Goal: Information Seeking & Learning: Learn about a topic

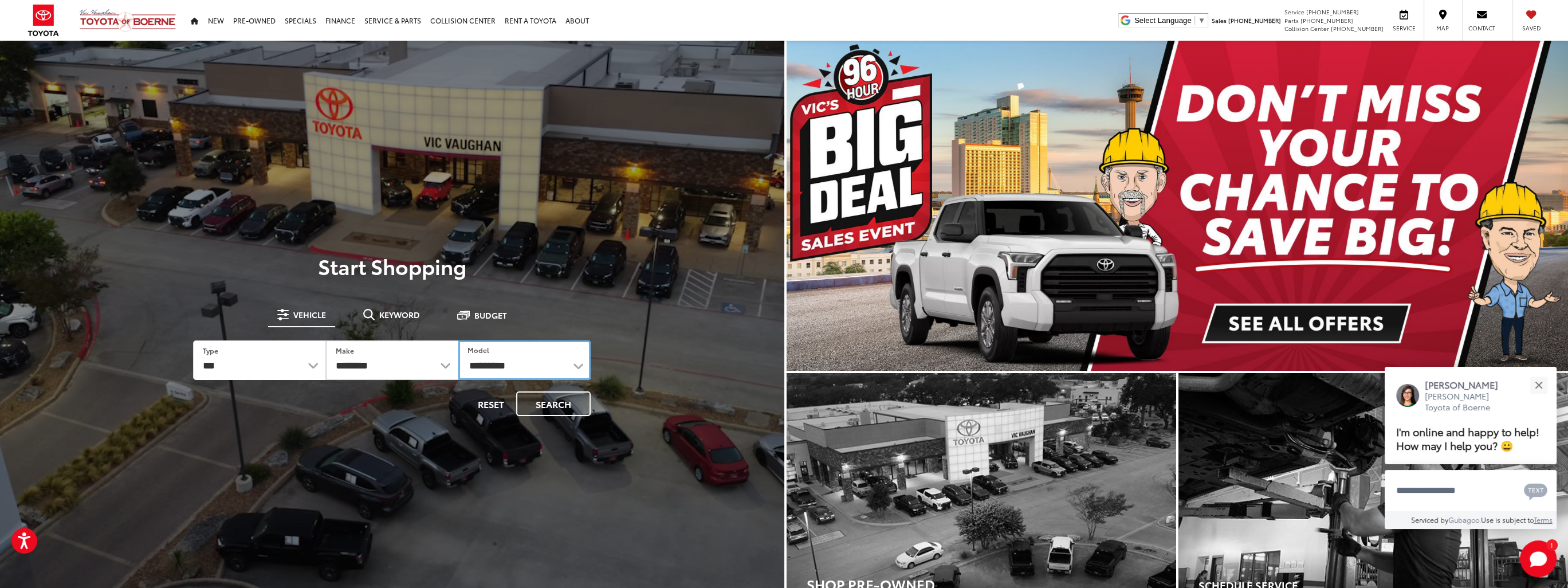
click at [579, 368] on select "**********" at bounding box center [524, 359] width 133 height 39
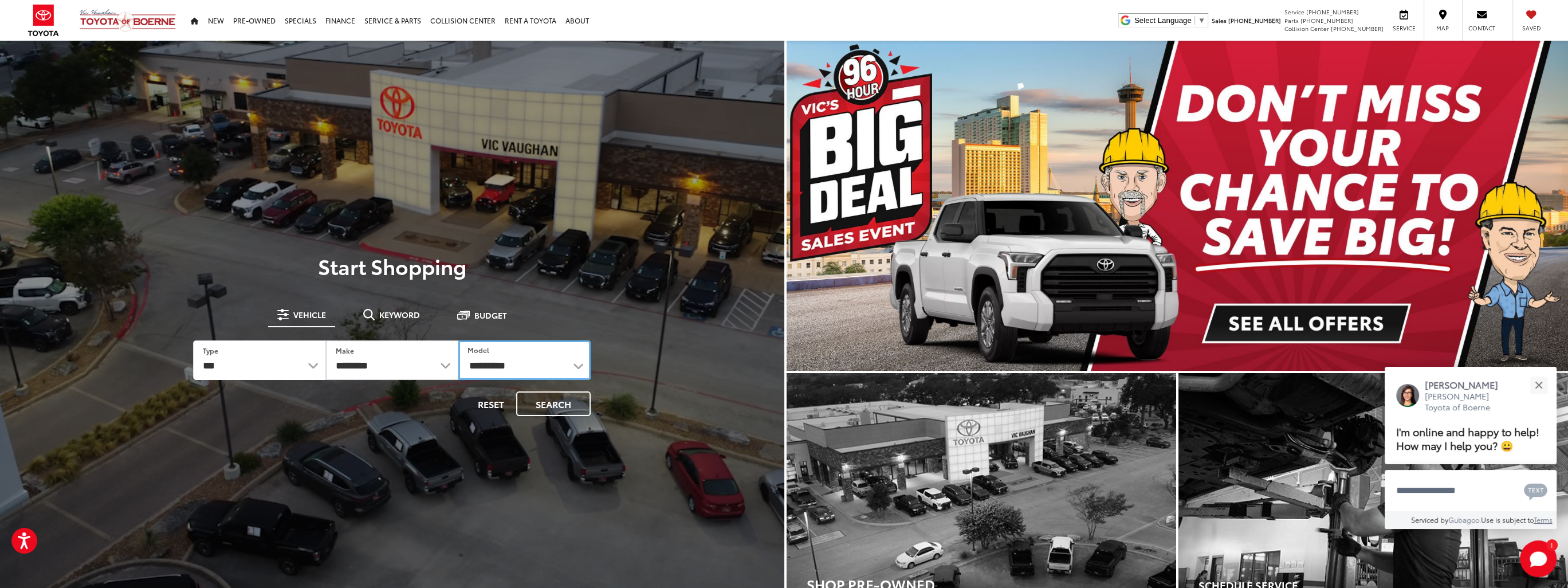
select select "*******"
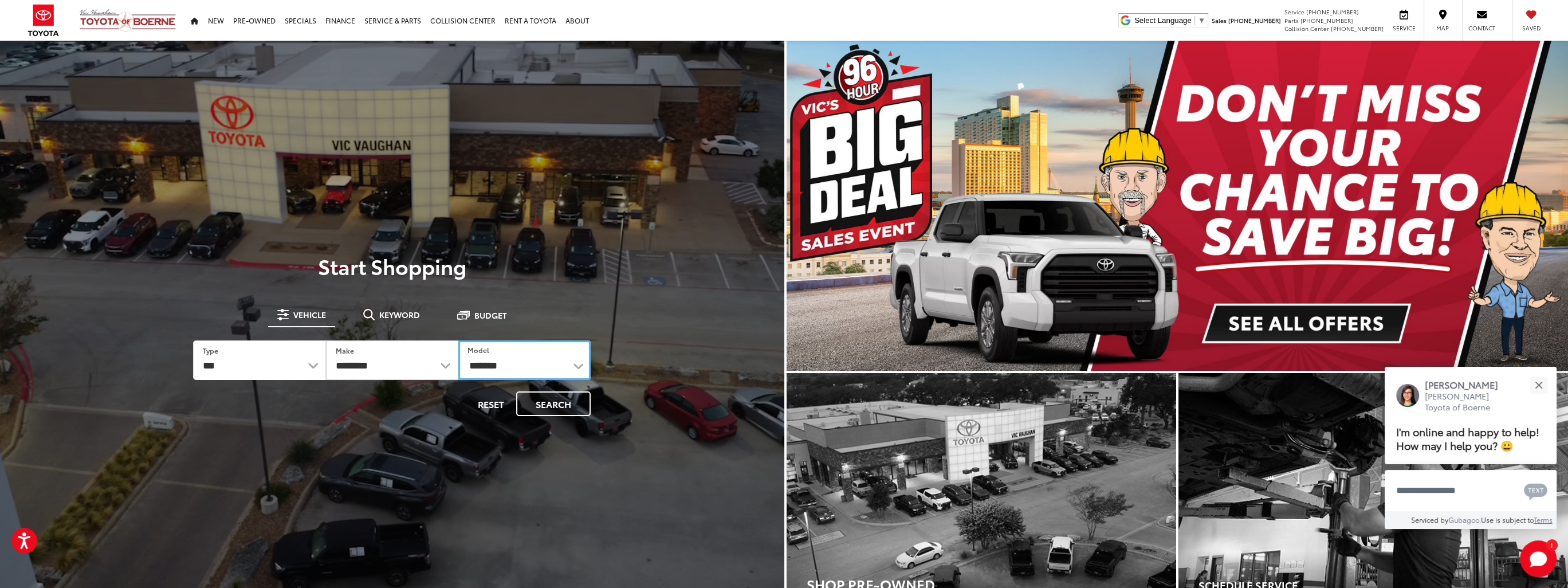
click at [458, 340] on select "**********" at bounding box center [524, 359] width 133 height 39
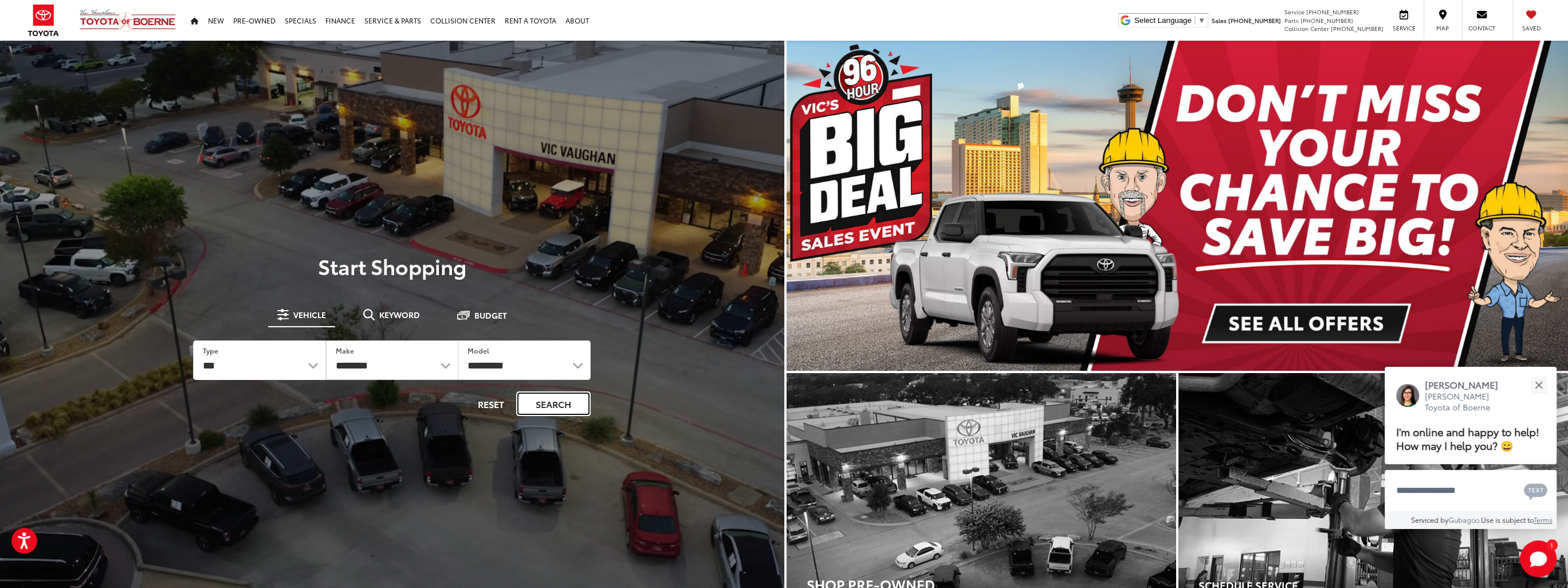
click at [527, 413] on button "Search" at bounding box center [553, 403] width 75 height 24
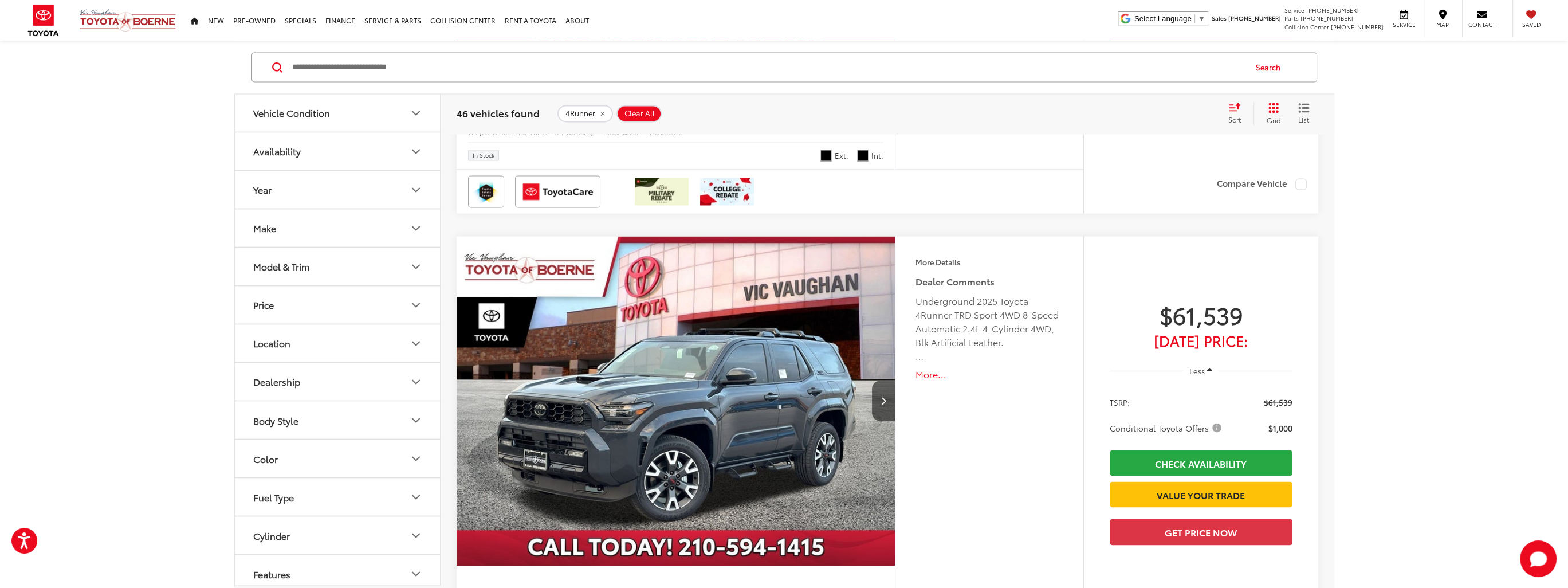
scroll to position [3552, 0]
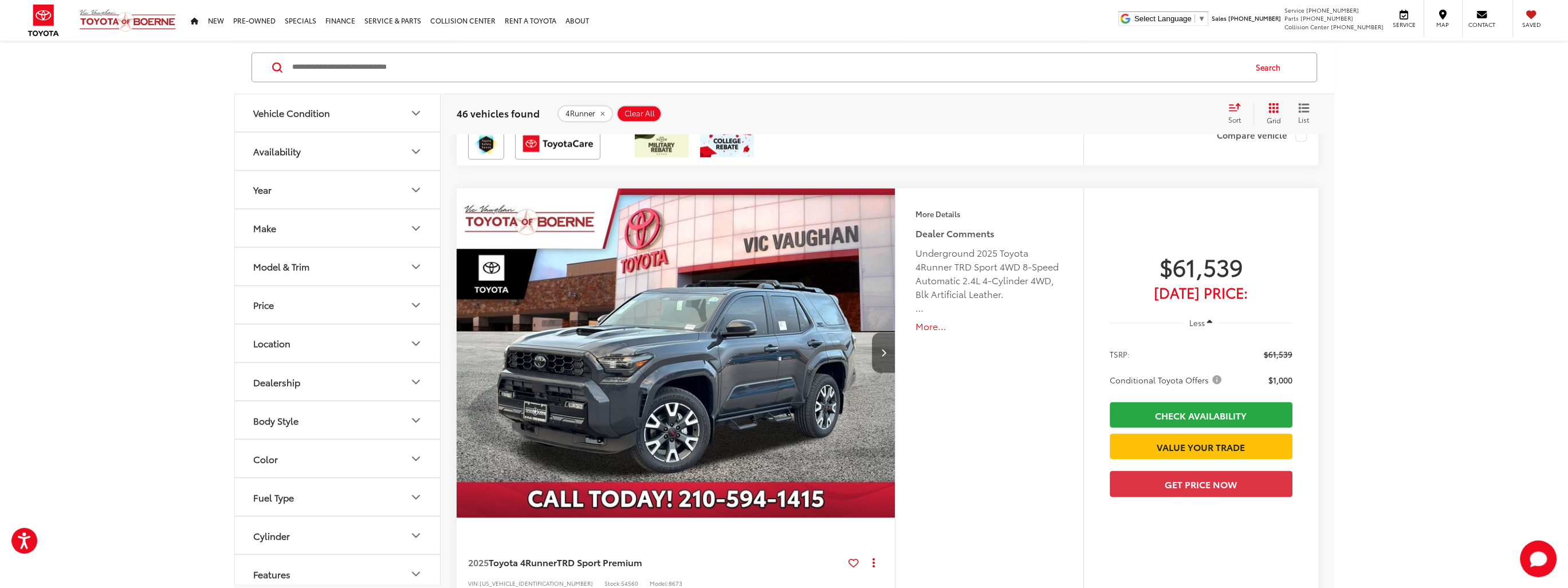
click at [875, 353] on button "Next image" at bounding box center [883, 353] width 23 height 40
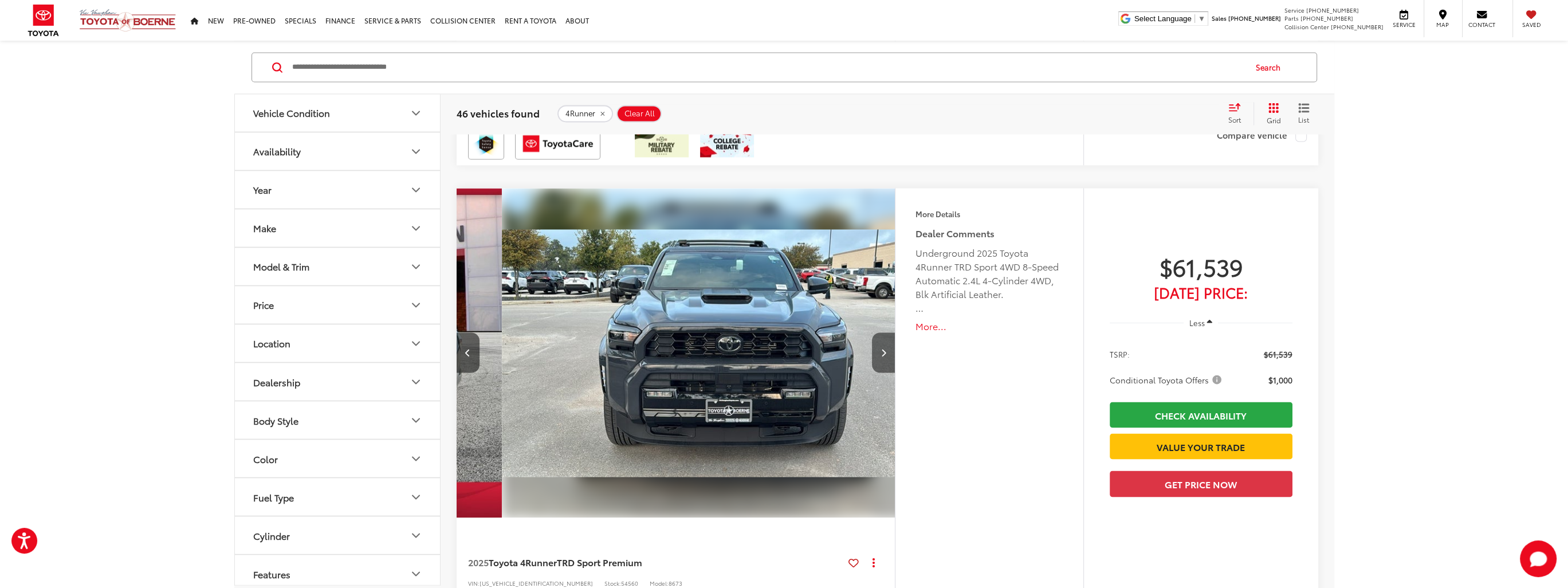
scroll to position [0, 440]
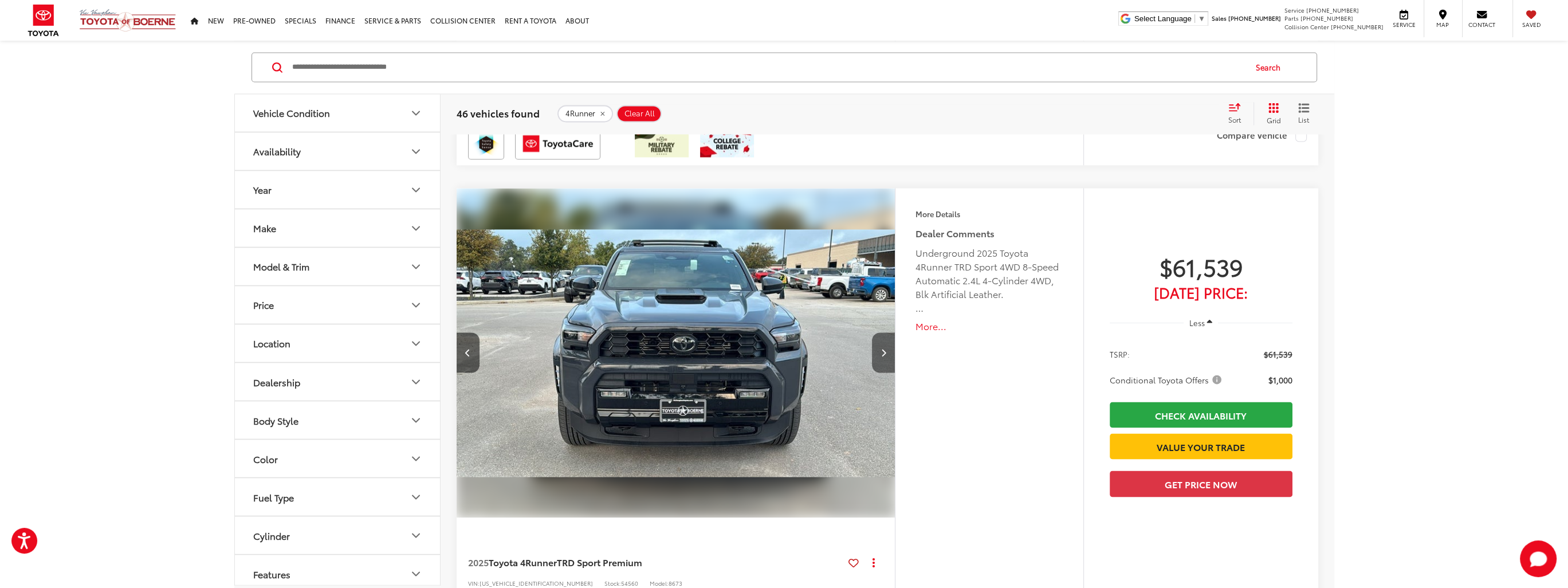
click at [875, 353] on button "Next image" at bounding box center [883, 353] width 23 height 40
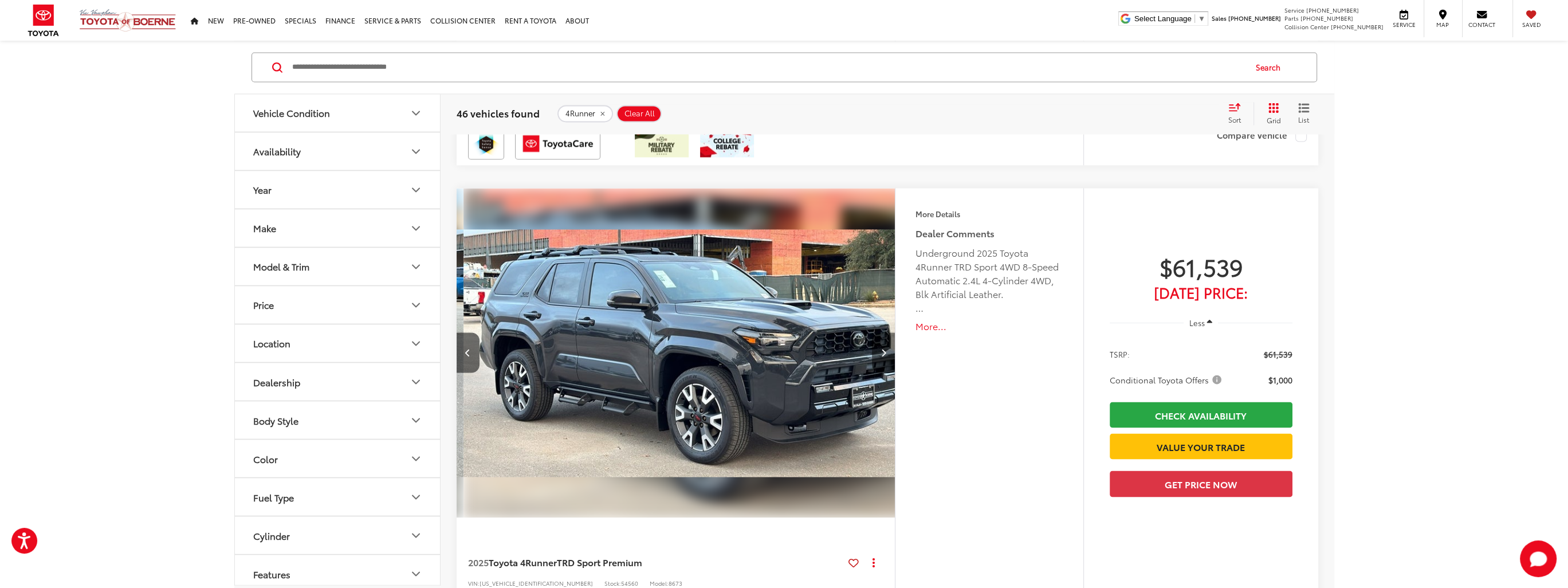
scroll to position [0, 881]
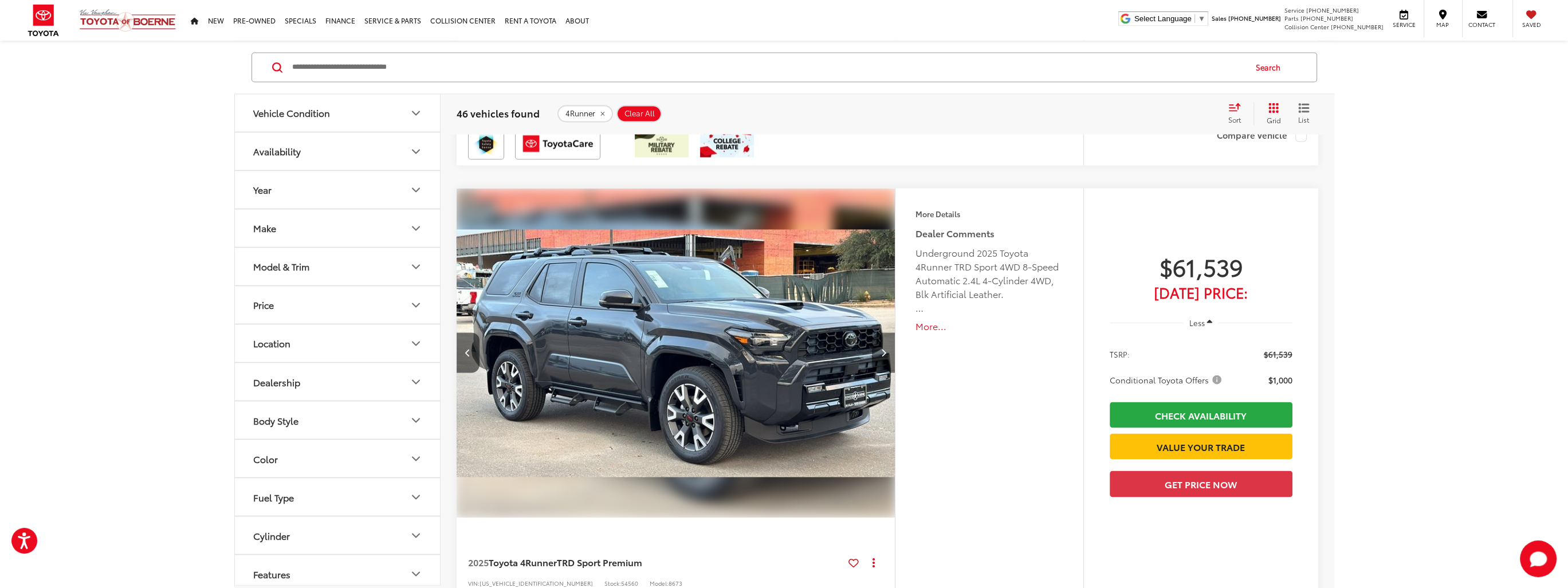
click at [875, 353] on button "Next image" at bounding box center [883, 353] width 23 height 40
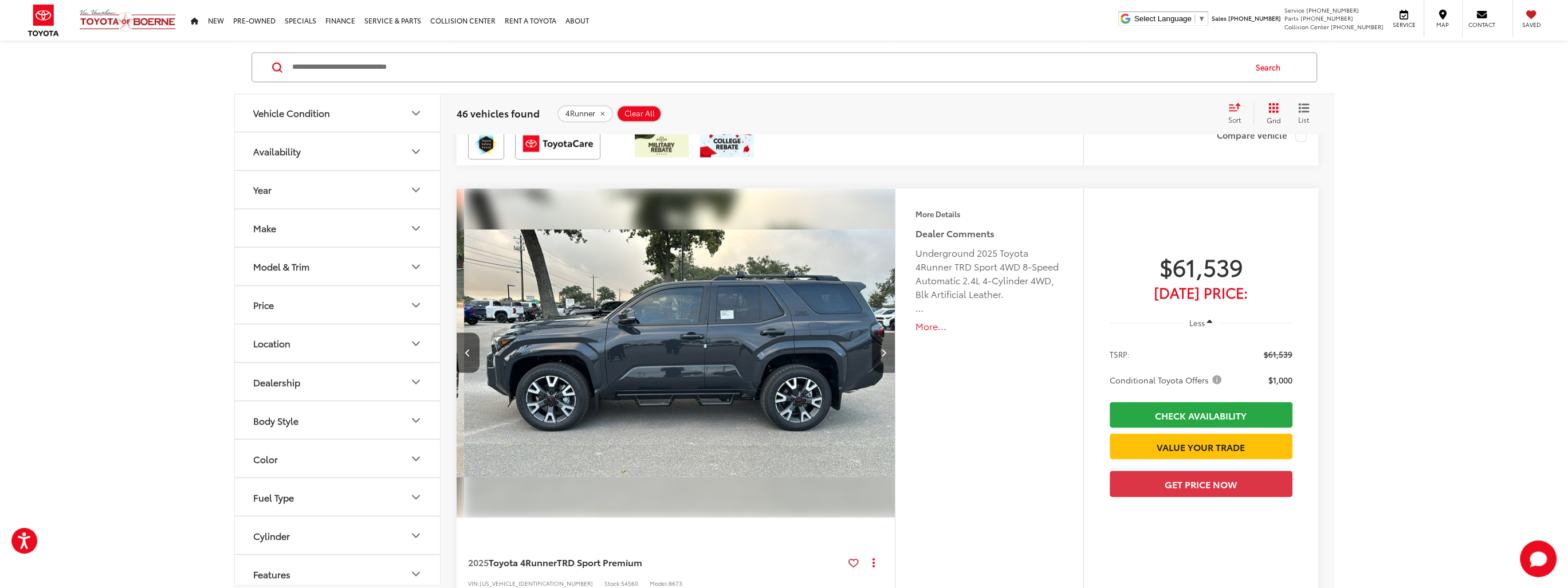
scroll to position [0, 1321]
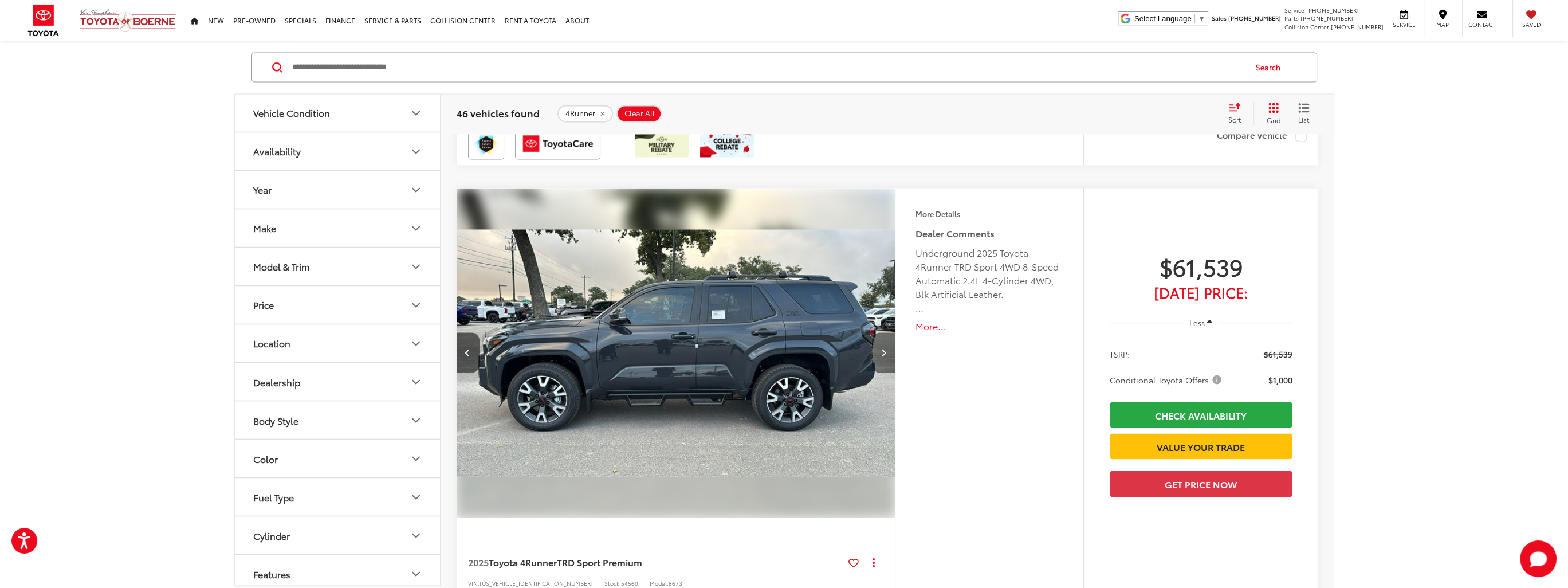
click at [875, 353] on button "Next image" at bounding box center [883, 353] width 23 height 40
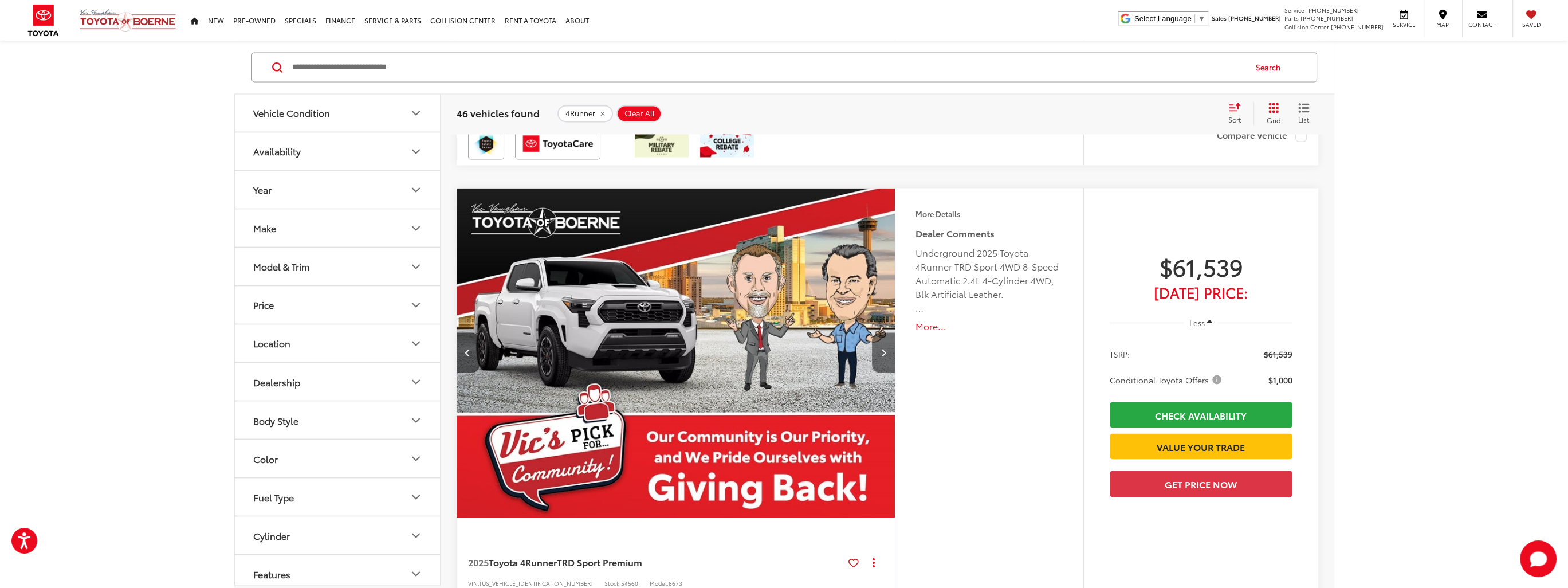
click at [878, 350] on button "Next image" at bounding box center [883, 353] width 23 height 40
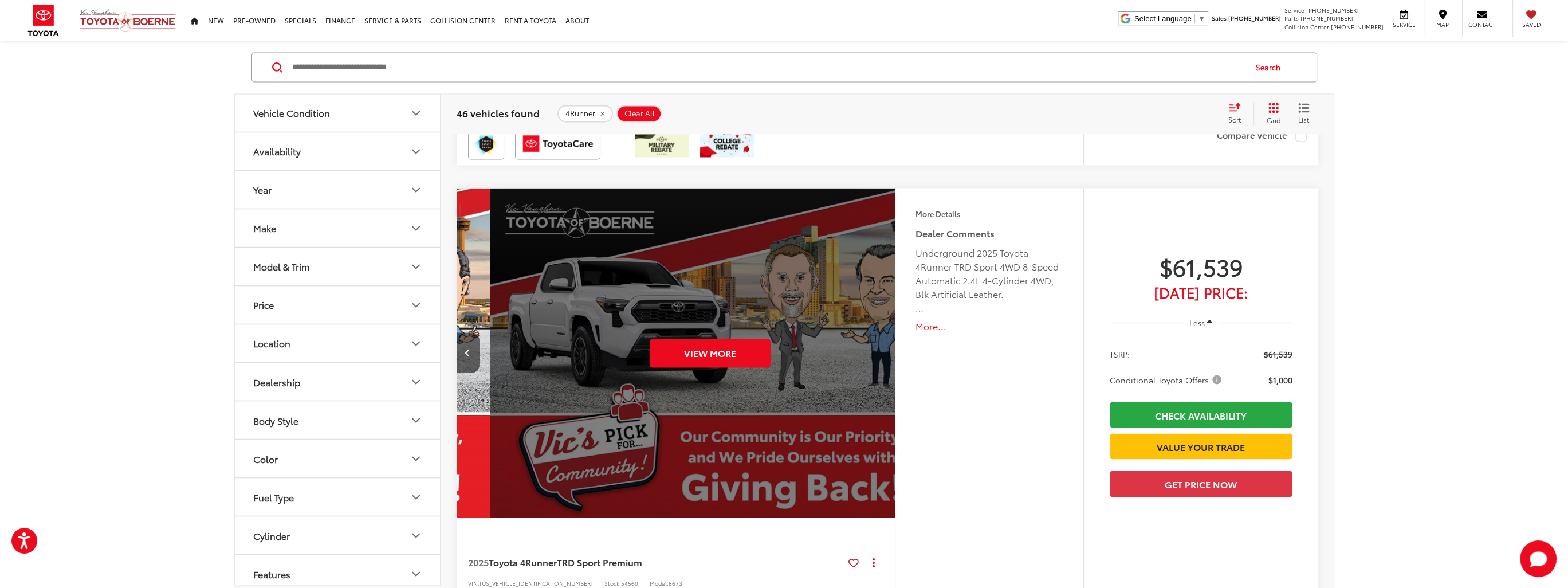
scroll to position [0, 2202]
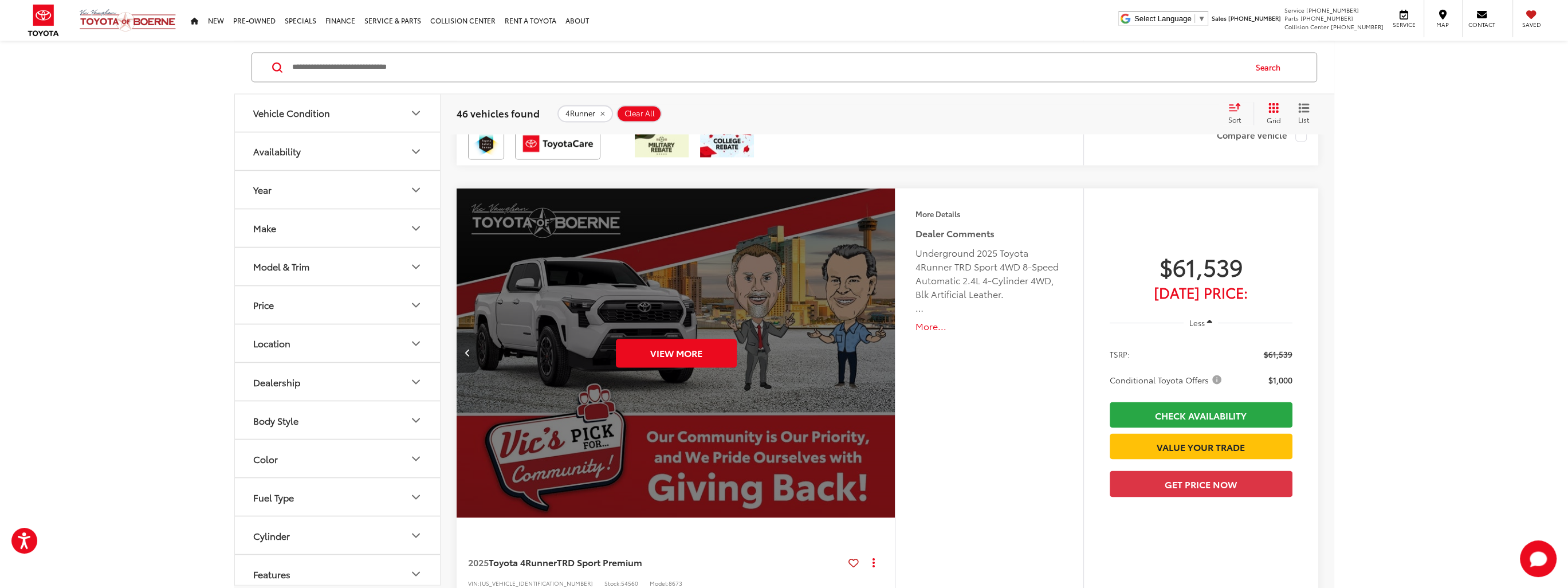
click at [473, 350] on button "Previous image" at bounding box center [467, 353] width 23 height 40
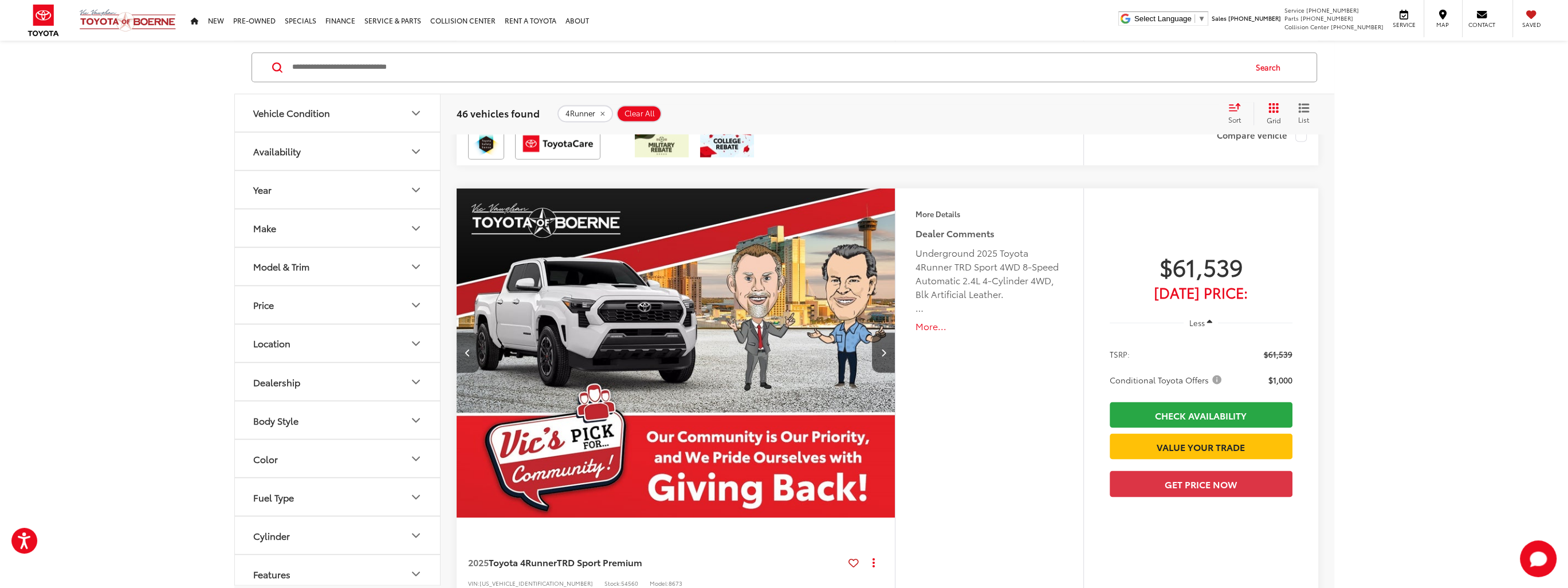
click at [473, 350] on button "Previous image" at bounding box center [467, 353] width 23 height 40
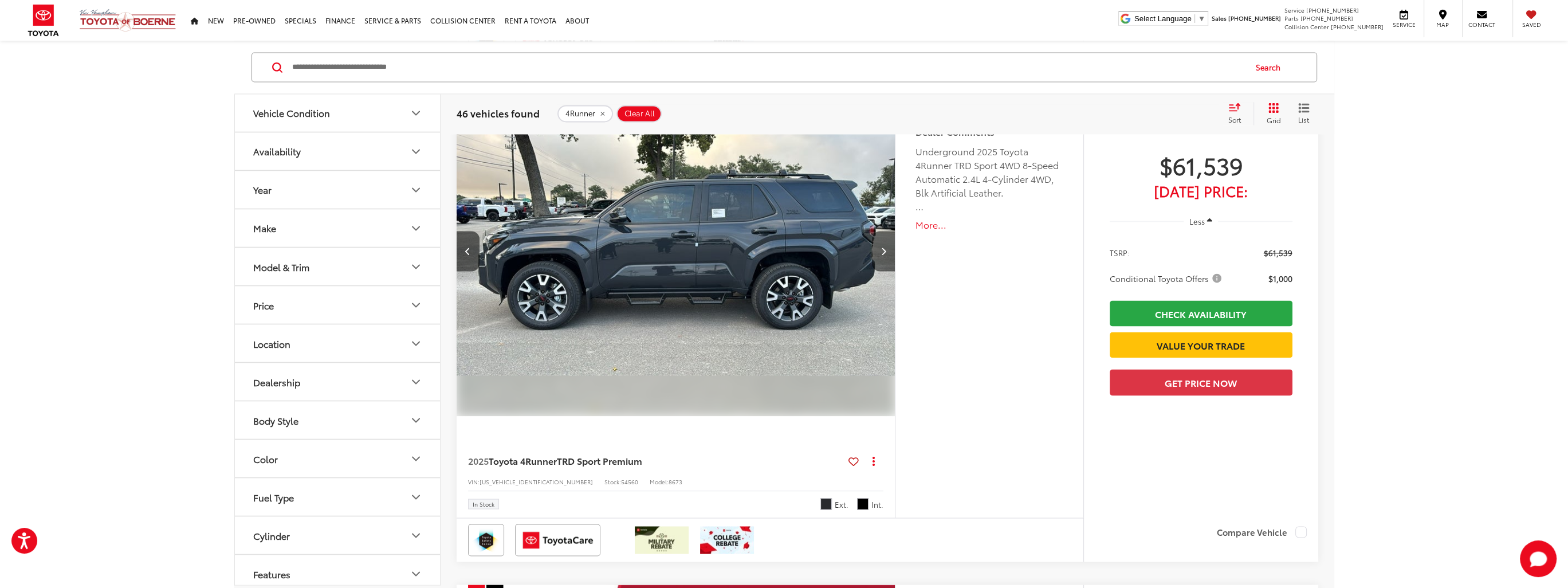
scroll to position [3666, 0]
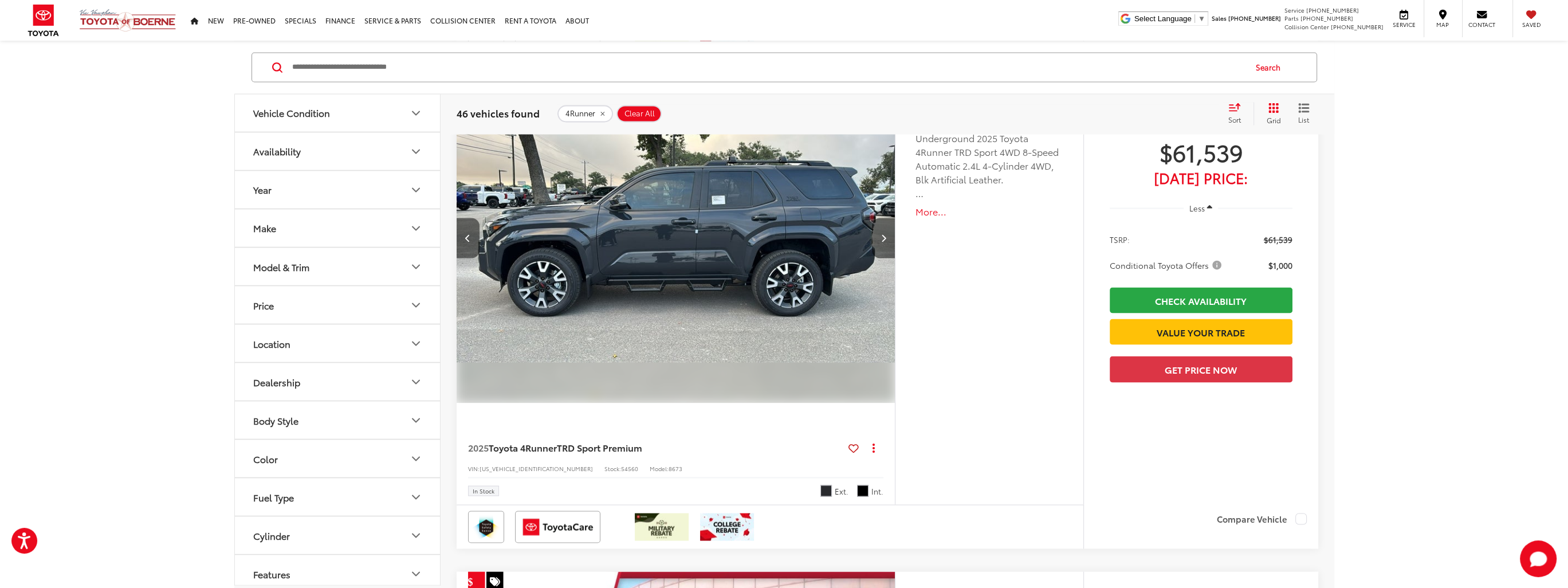
click at [464, 232] on button "Previous image" at bounding box center [467, 238] width 23 height 40
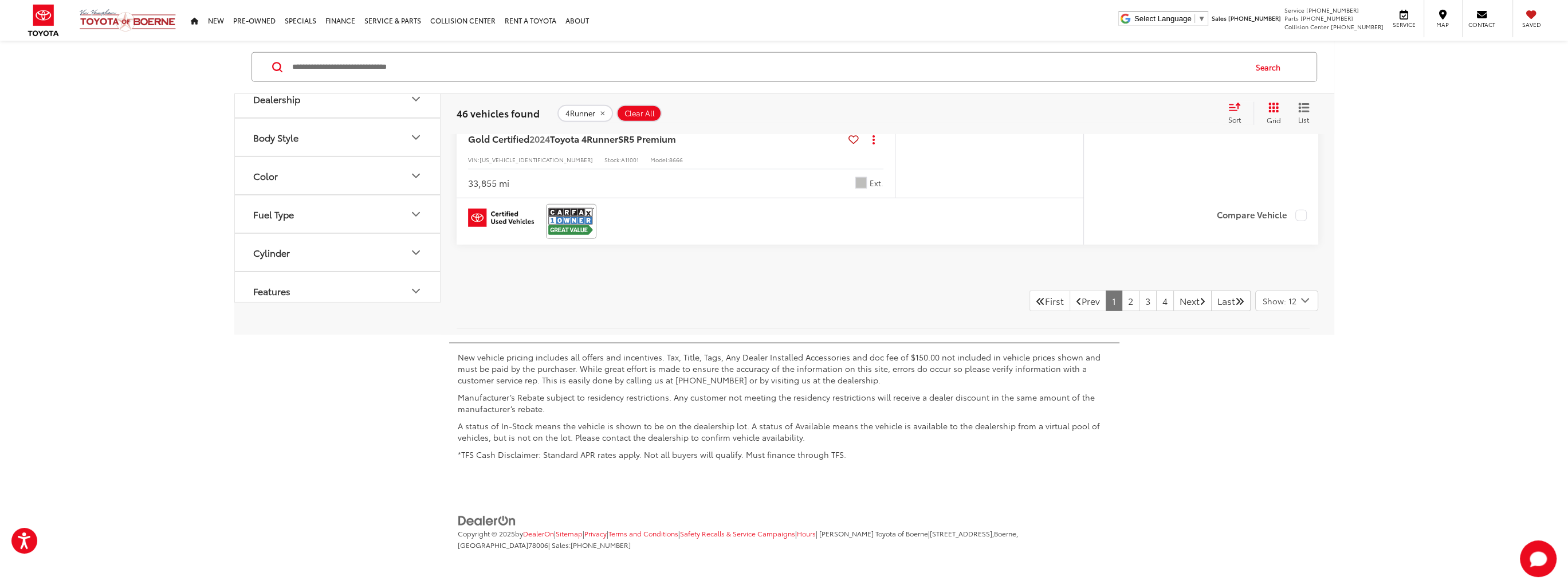
scroll to position [5807, 0]
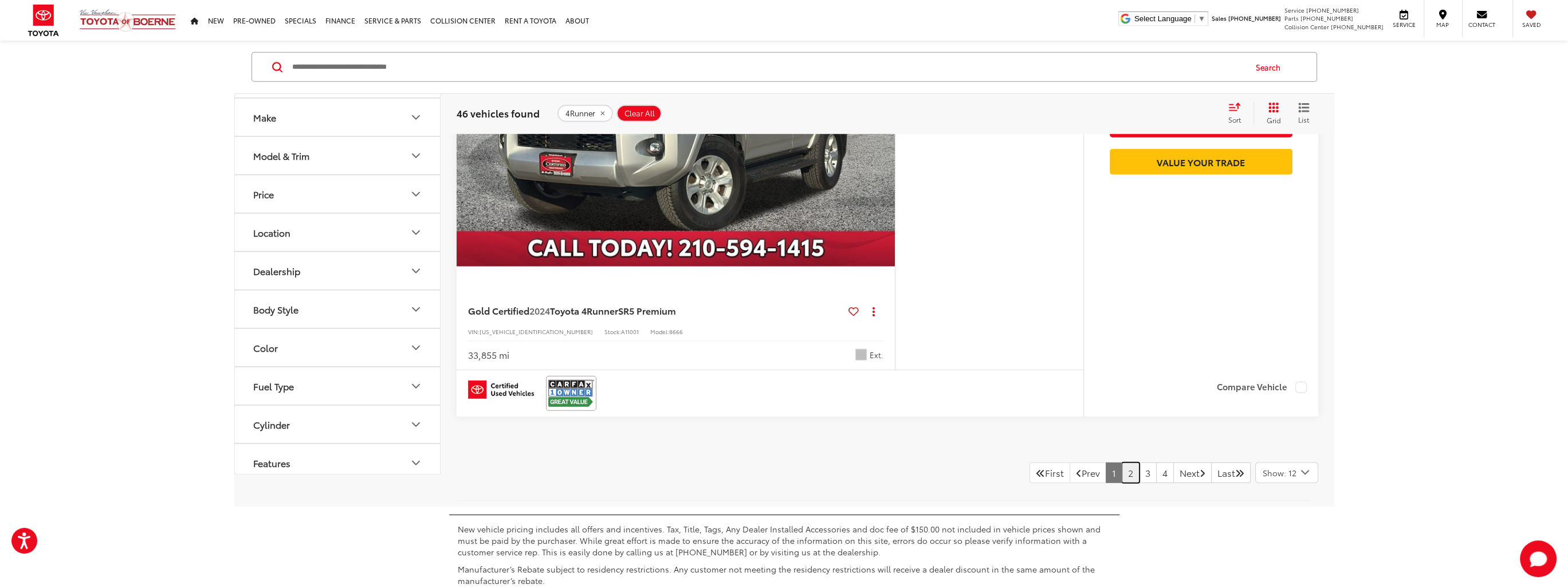
click at [1122, 468] on link "2" at bounding box center [1131, 472] width 18 height 21
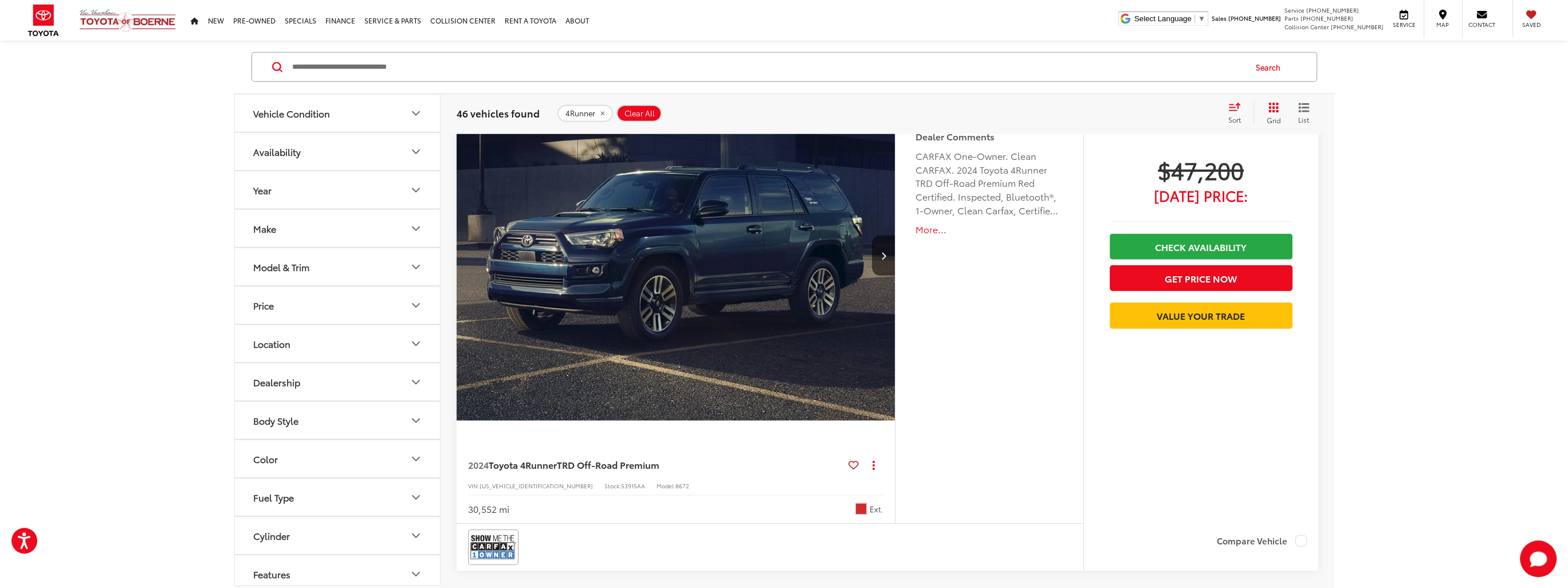
scroll to position [6007, 0]
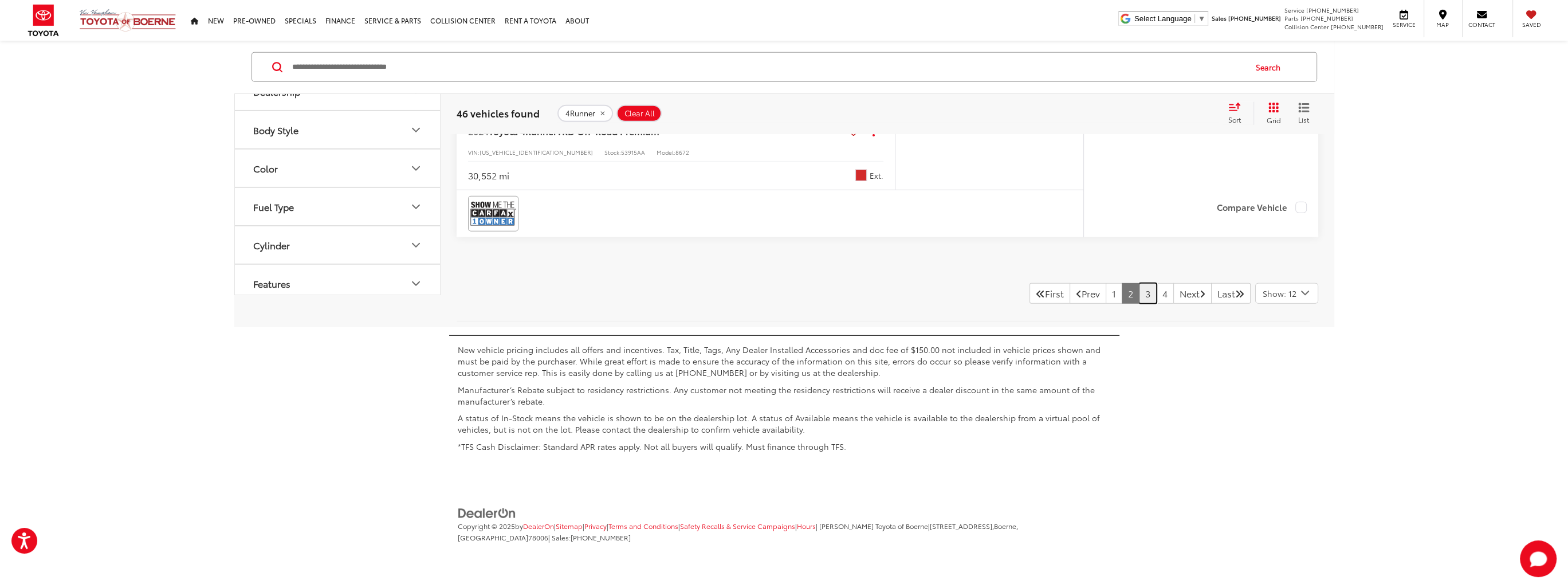
click at [1139, 295] on link "3" at bounding box center [1148, 293] width 18 height 21
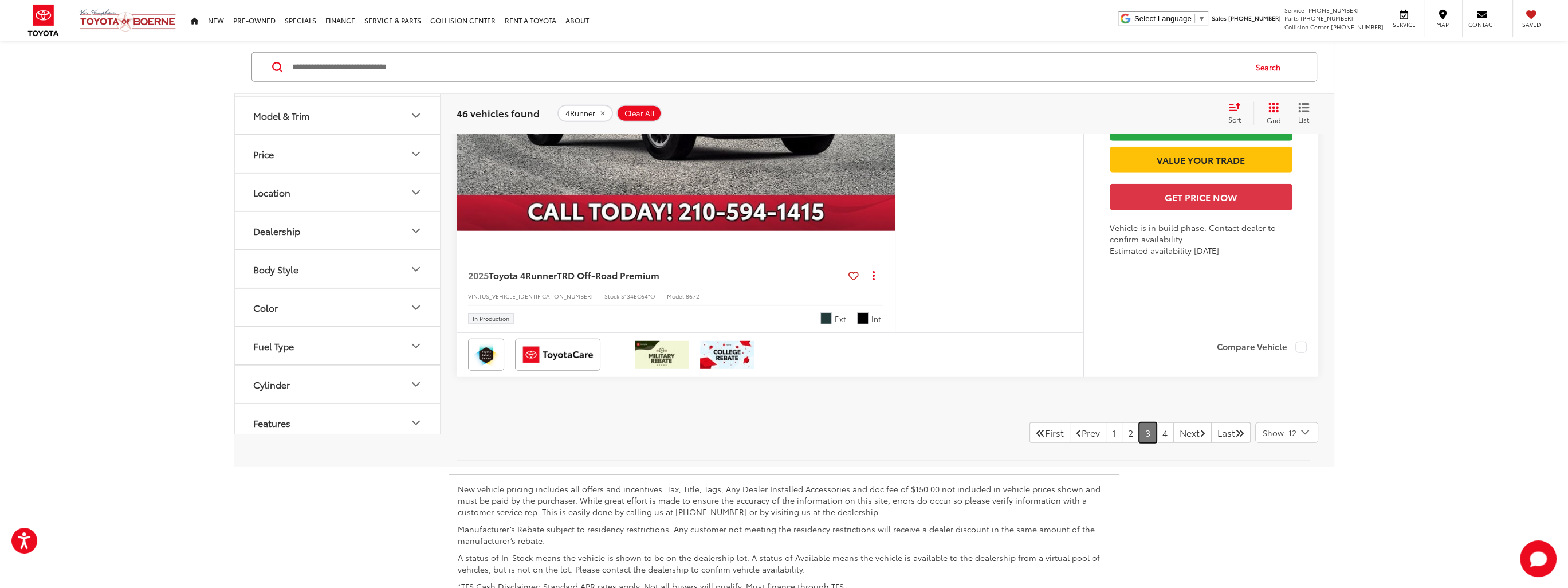
scroll to position [5843, 0]
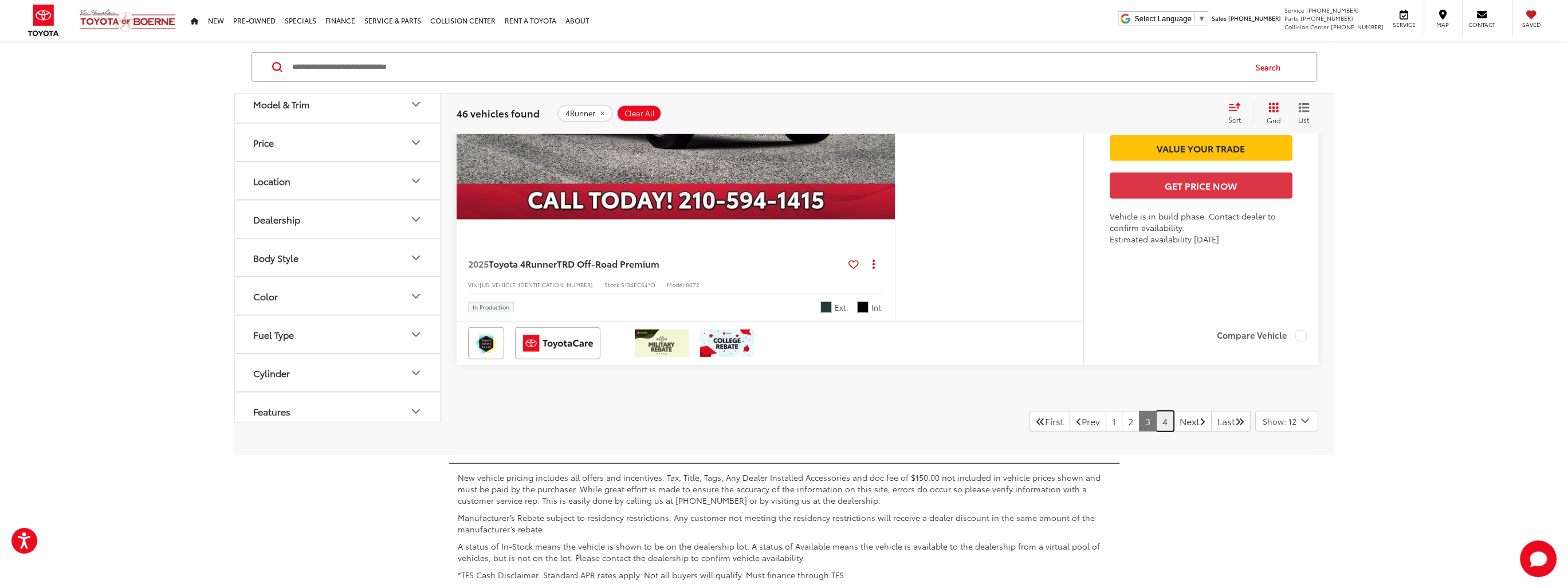
click at [1157, 415] on link "4" at bounding box center [1165, 421] width 18 height 21
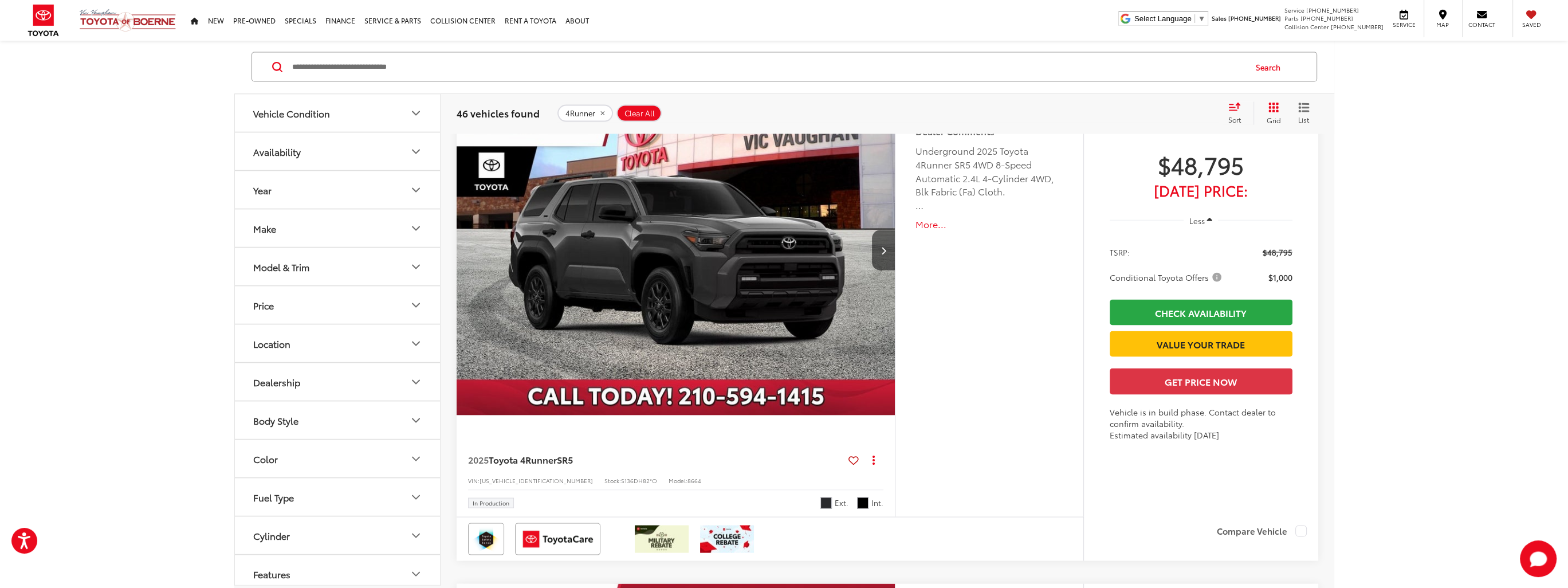
scroll to position [4468, 0]
